Goal: Navigation & Orientation: Find specific page/section

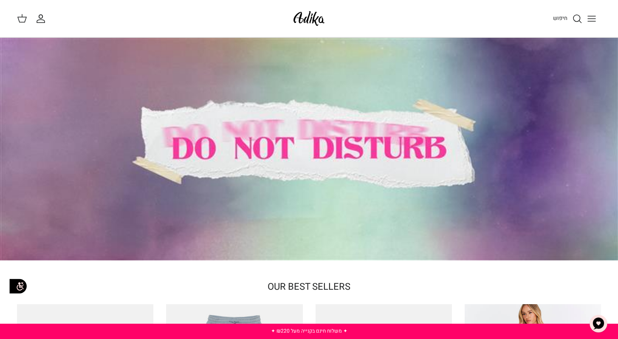
click at [593, 17] on icon "Toggle menu" at bounding box center [591, 19] width 10 height 10
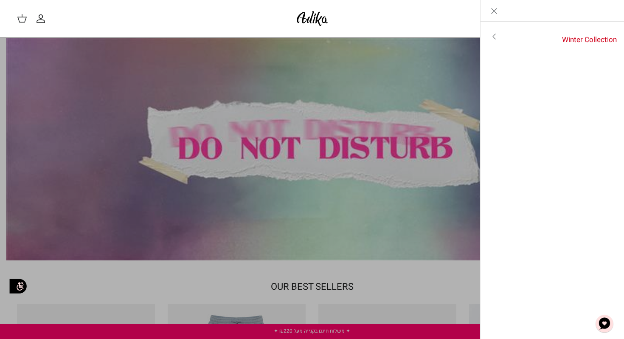
click at [499, 37] on icon "Toggle menu" at bounding box center [494, 36] width 10 height 10
click at [587, 41] on link "לכל הפריטים" at bounding box center [552, 37] width 135 height 21
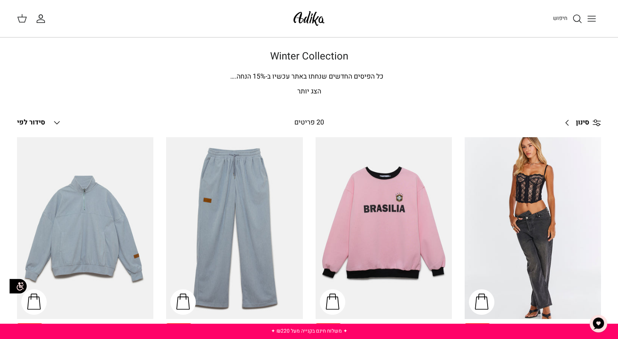
click at [312, 93] on p "הצג יותר" at bounding box center [309, 91] width 584 height 11
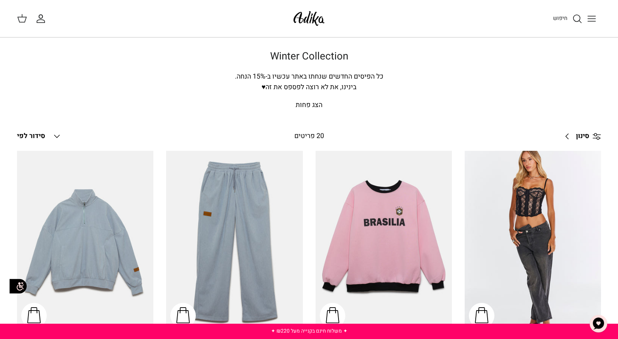
click at [595, 20] on icon "Toggle menu" at bounding box center [591, 19] width 10 height 10
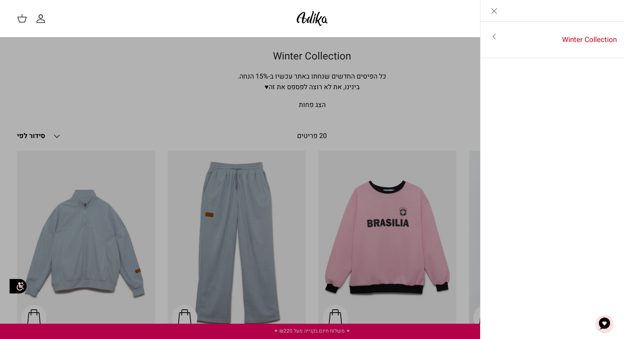
click at [489, 41] on link "Toggle menu" at bounding box center [494, 37] width 27 height 20
click at [495, 15] on icon "Close" at bounding box center [494, 11] width 10 height 10
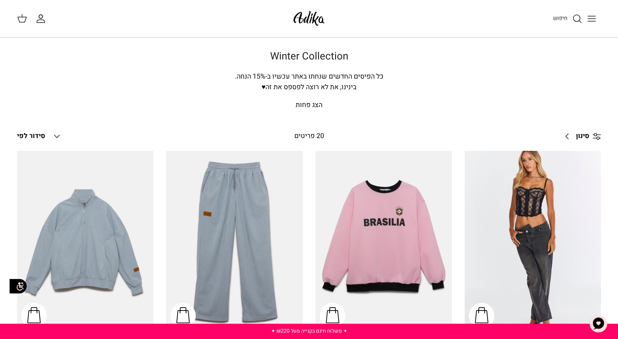
click at [313, 22] on img at bounding box center [309, 18] width 36 height 20
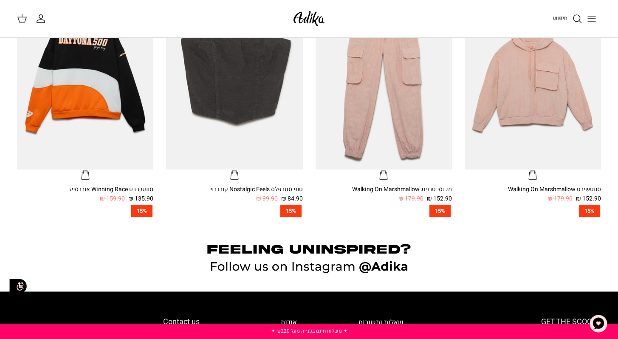
scroll to position [779, 0]
